Goal: Information Seeking & Learning: Compare options

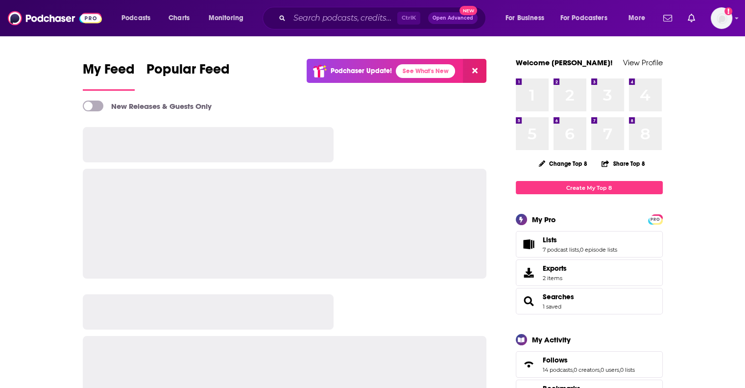
click at [411, 15] on span "Ctrl K" at bounding box center [408, 18] width 23 height 13
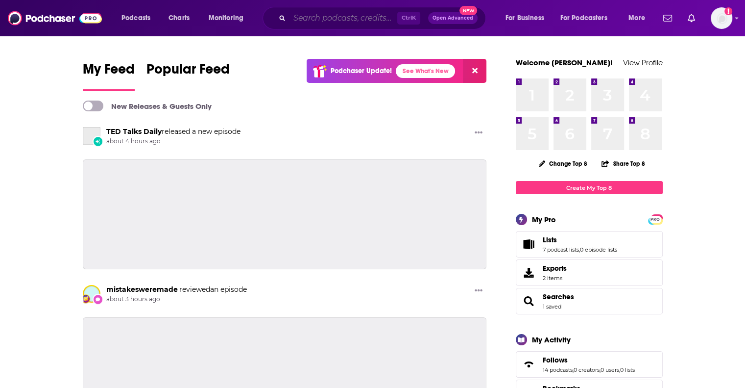
click at [336, 23] on input "Search podcasts, credits, & more..." at bounding box center [344, 18] width 108 height 16
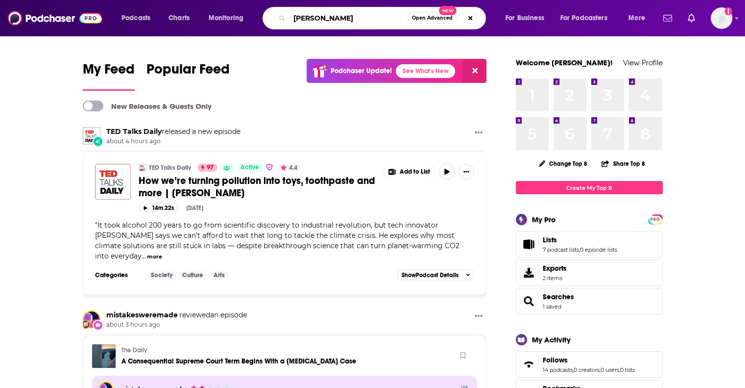
type input "[PERSON_NAME]"
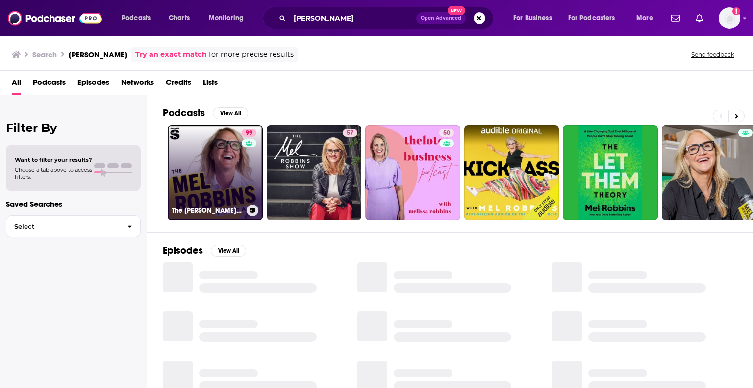
click at [227, 155] on link "99 The [PERSON_NAME] Podcast" at bounding box center [215, 172] width 95 height 95
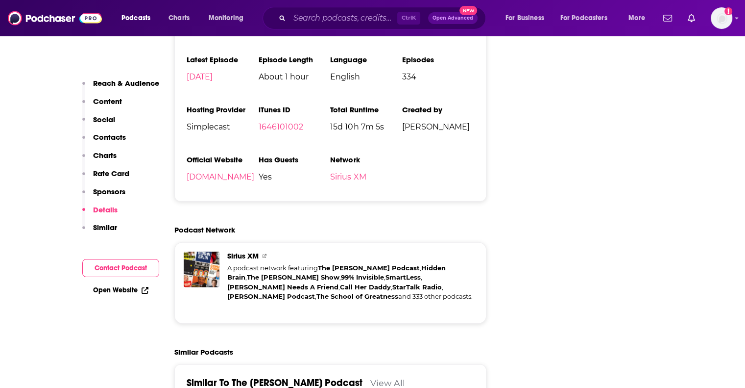
scroll to position [2254, 0]
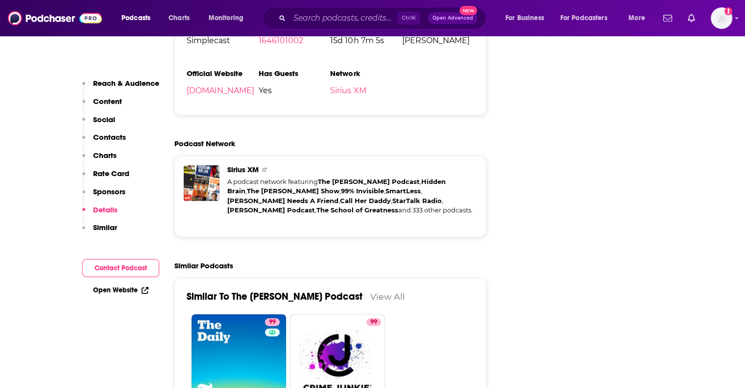
click at [373, 291] on link "View All" at bounding box center [387, 296] width 35 height 10
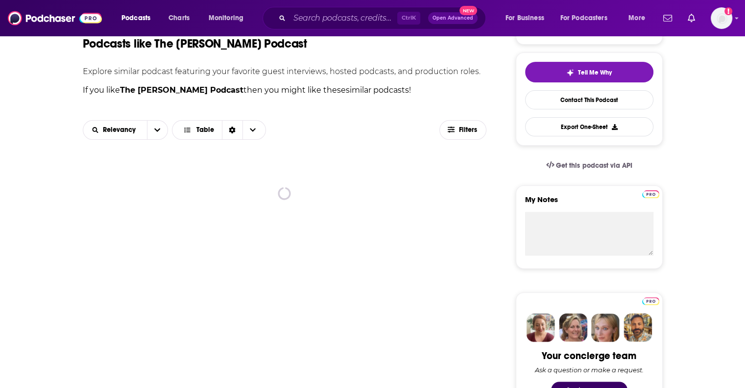
scroll to position [245, 0]
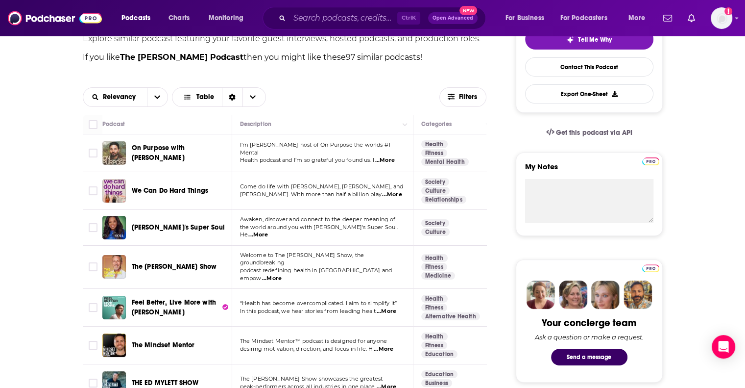
click at [208, 228] on div "[PERSON_NAME]'s Super Soul" at bounding box center [183, 227] width 102 height 10
click at [466, 94] on span "Filters" at bounding box center [469, 97] width 20 height 7
click at [453, 98] on icon "button" at bounding box center [451, 97] width 7 height 6
drag, startPoint x: 453, startPoint y: 98, endPoint x: 143, endPoint y: 105, distance: 309.8
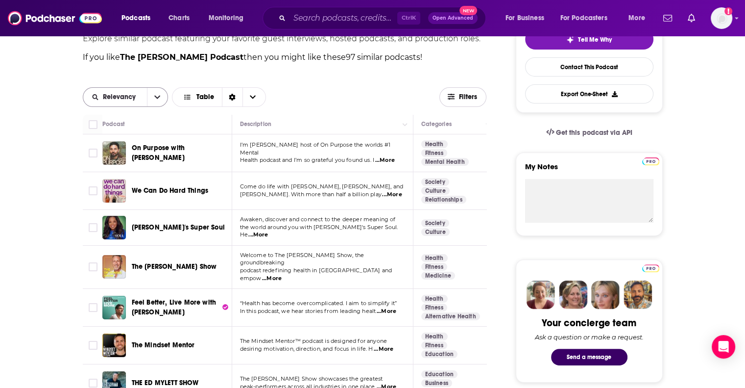
click at [455, 98] on span "Filters" at bounding box center [463, 96] width 46 height 7
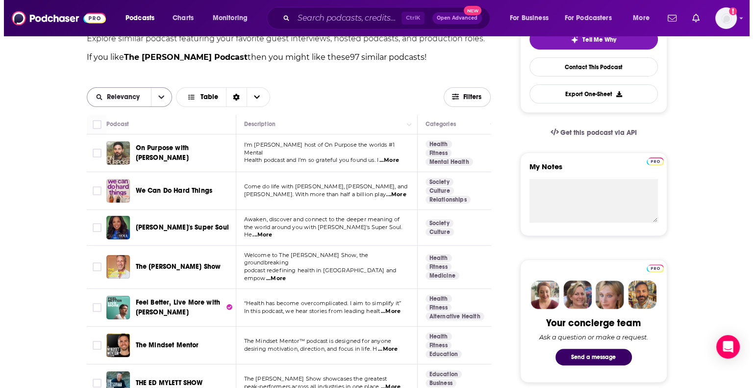
scroll to position [0, 0]
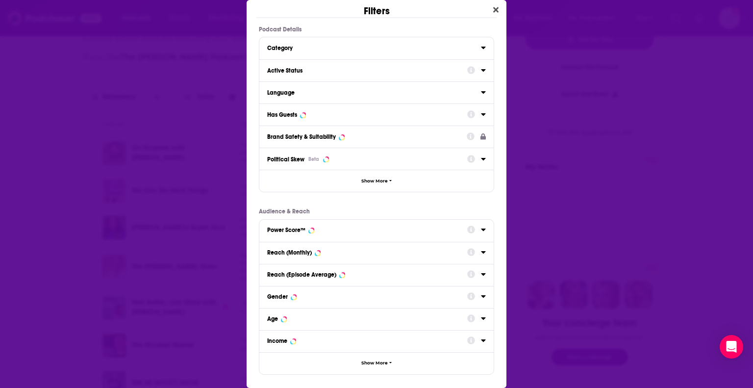
click at [327, 119] on button "Has Guests" at bounding box center [367, 114] width 200 height 12
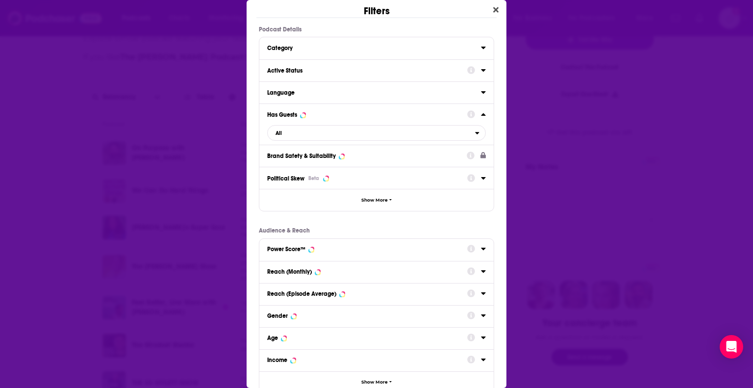
click at [351, 37] on div "Category" at bounding box center [376, 48] width 234 height 22
click at [350, 45] on div "Category" at bounding box center [370, 48] width 207 height 7
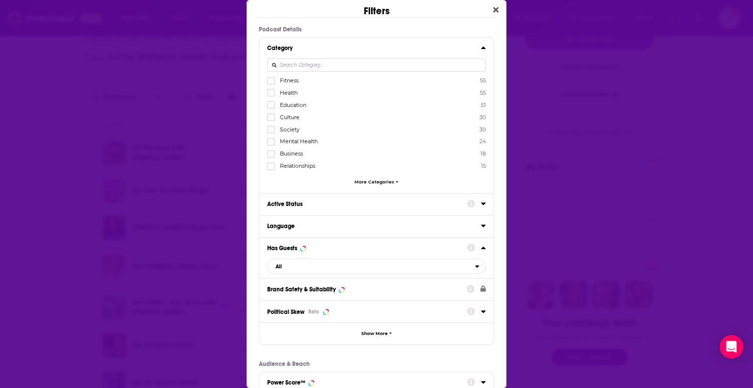
click at [75, 100] on div "Filters Podcast Details Category Fitness 55 Health 55 Education 51 Culture 30 S…" at bounding box center [376, 194] width 753 height 388
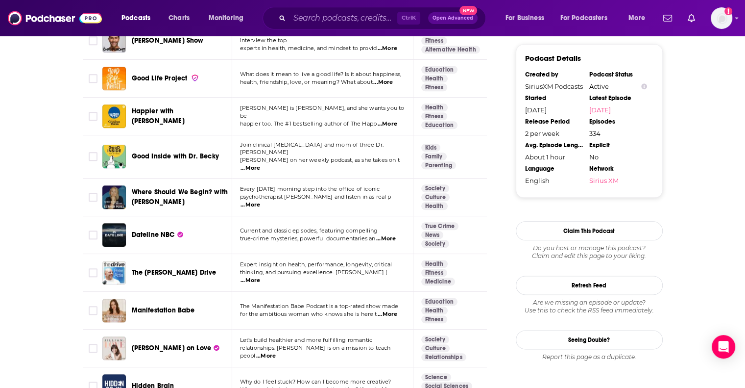
scroll to position [1176, 0]
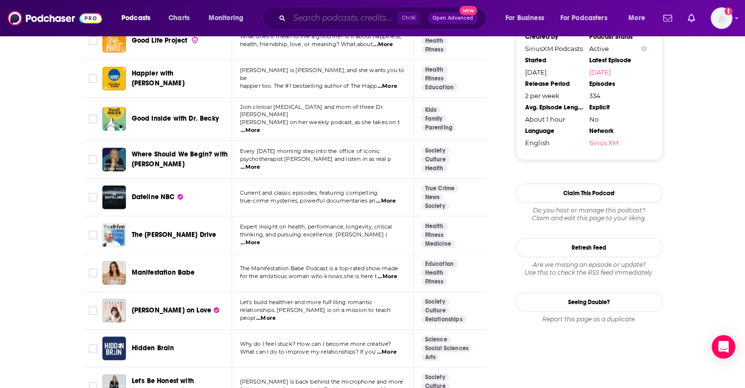
click at [325, 17] on input "Search podcasts, credits, & more..." at bounding box center [344, 18] width 108 height 16
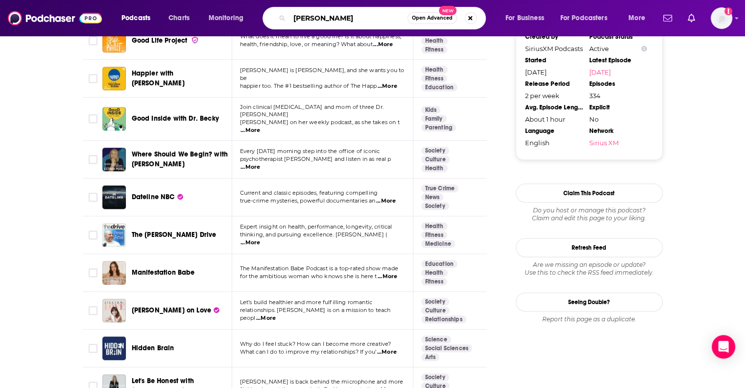
type input "[PERSON_NAME]"
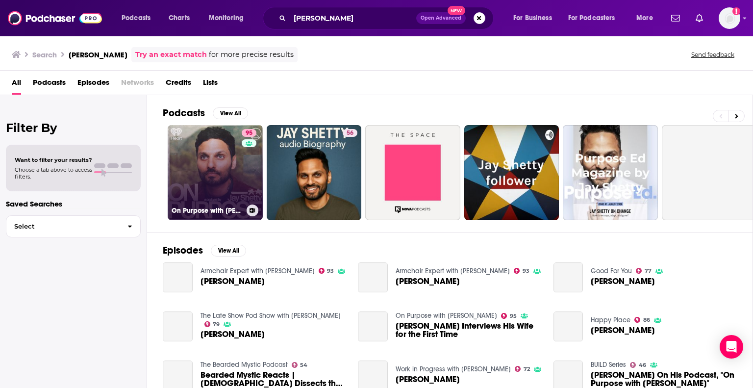
click at [200, 156] on link "95 On Purpose with [PERSON_NAME]" at bounding box center [215, 172] width 95 height 95
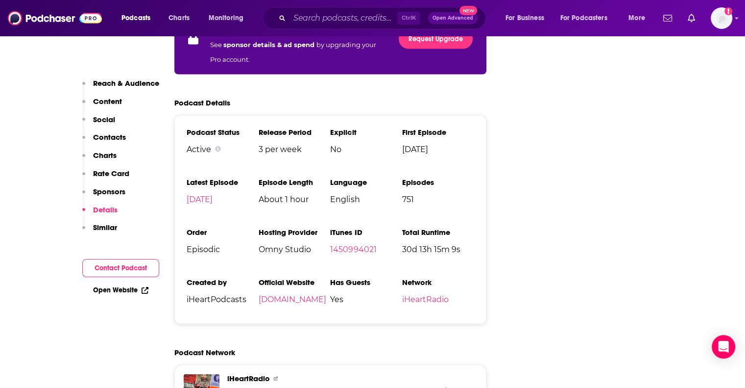
scroll to position [2254, 0]
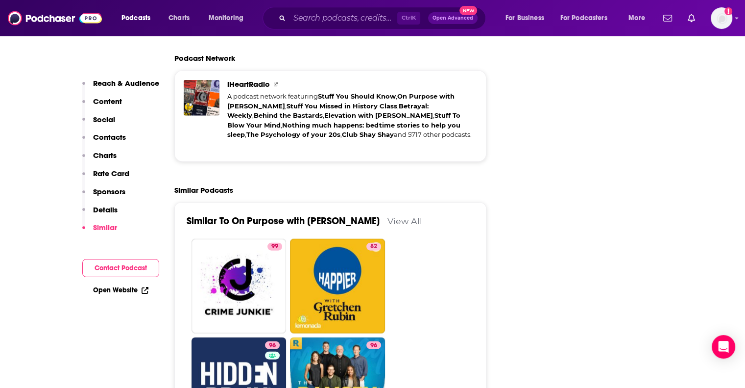
click at [388, 216] on link "View All" at bounding box center [405, 221] width 35 height 10
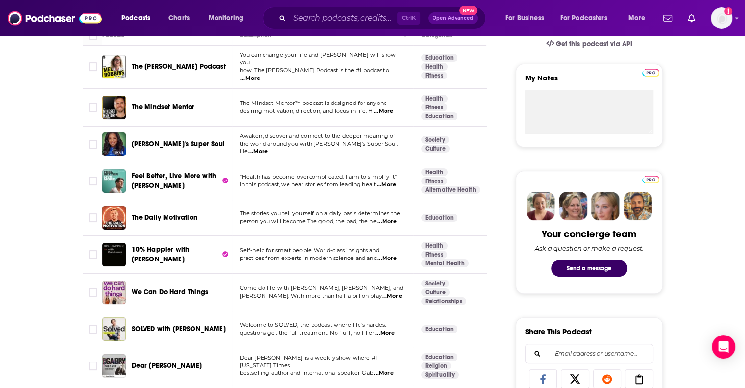
scroll to position [343, 0]
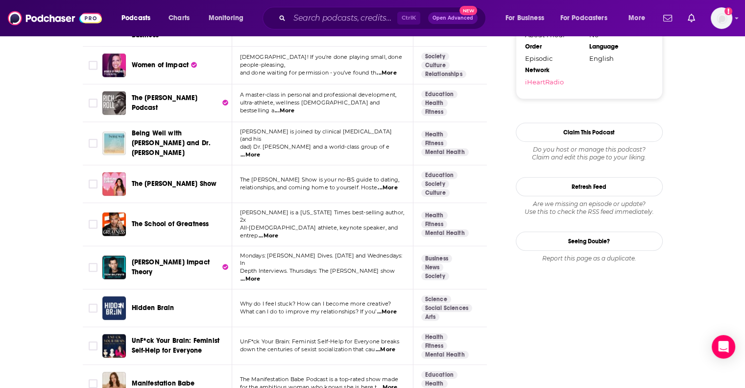
scroll to position [1029, 0]
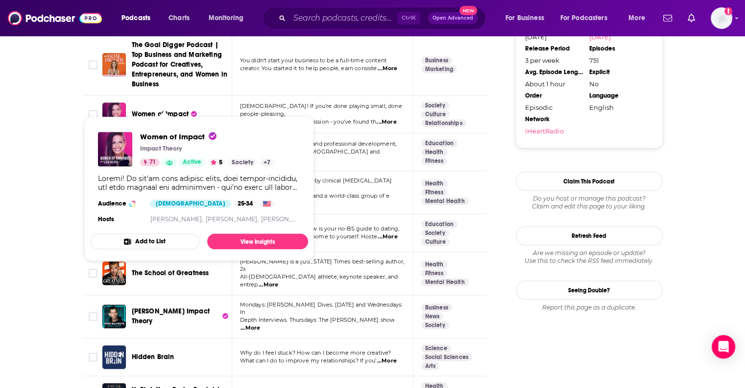
click at [171, 110] on span "Women of Impact" at bounding box center [160, 114] width 57 height 8
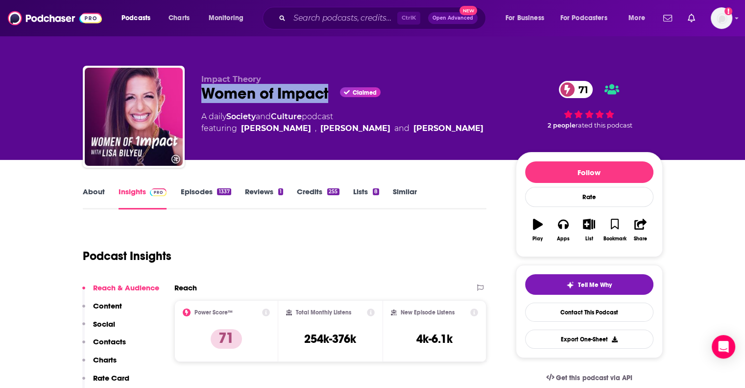
drag, startPoint x: 331, startPoint y: 92, endPoint x: 207, endPoint y: 91, distance: 124.0
click at [207, 91] on div "Women of Impact Claimed 71" at bounding box center [350, 93] width 299 height 19
copy h2 "Women of Impact"
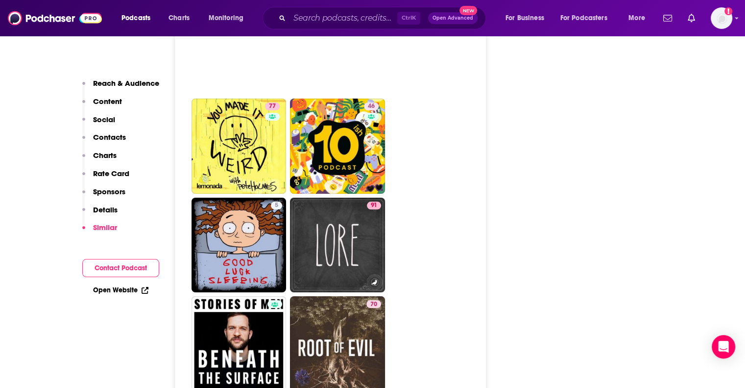
scroll to position [3822, 0]
